Goal: Task Accomplishment & Management: Manage account settings

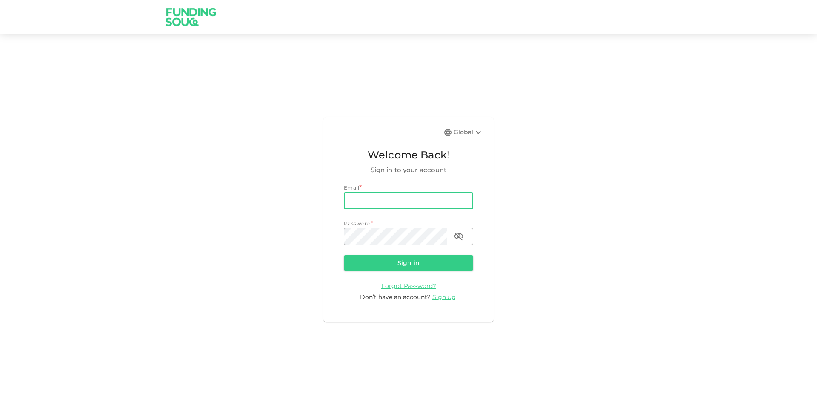
click at [411, 192] on div "Email *" at bounding box center [408, 187] width 129 height 9
drag, startPoint x: 411, startPoint y: 194, endPoint x: 409, endPoint y: 201, distance: 7.1
click at [409, 195] on input "email" at bounding box center [408, 200] width 129 height 17
type input "[PERSON_NAME][EMAIL_ADDRESS][PERSON_NAME][DOMAIN_NAME]"
click at [344, 255] on button "Sign in" at bounding box center [408, 262] width 129 height 15
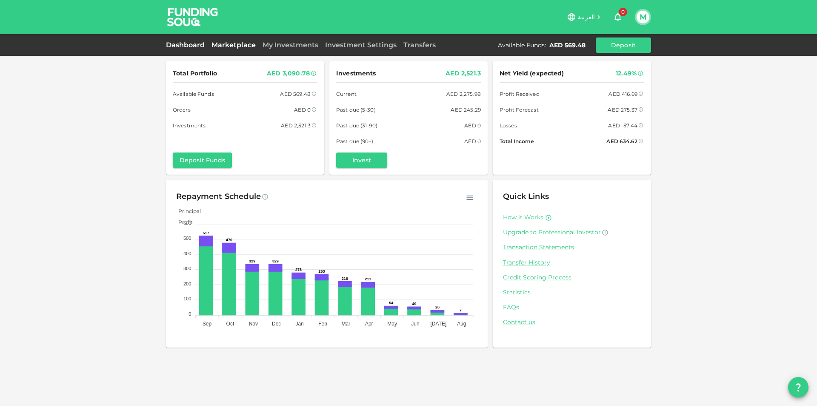
click at [235, 45] on link "Marketplace" at bounding box center [233, 45] width 51 height 8
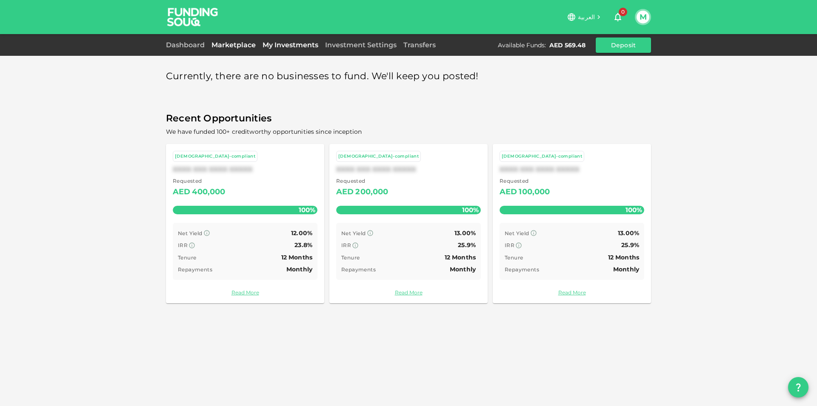
click at [273, 45] on link "My Investments" at bounding box center [290, 45] width 63 height 8
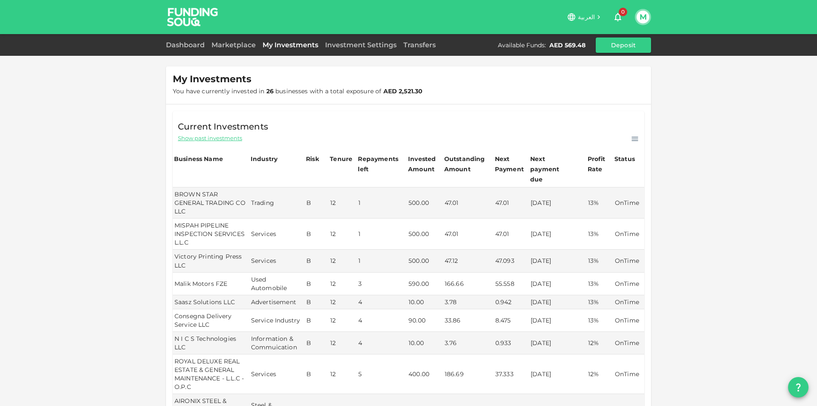
click at [641, 23] on button "M" at bounding box center [643, 17] width 13 height 13
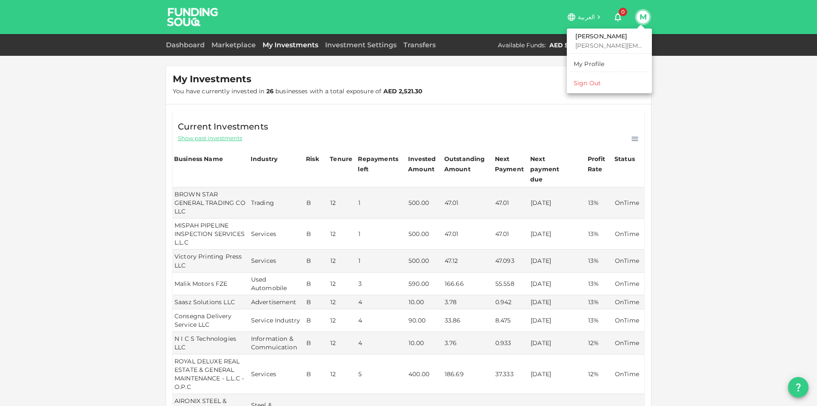
click at [589, 79] on div "Sign Out" at bounding box center [587, 83] width 27 height 9
